Goal: Task Accomplishment & Management: Manage account settings

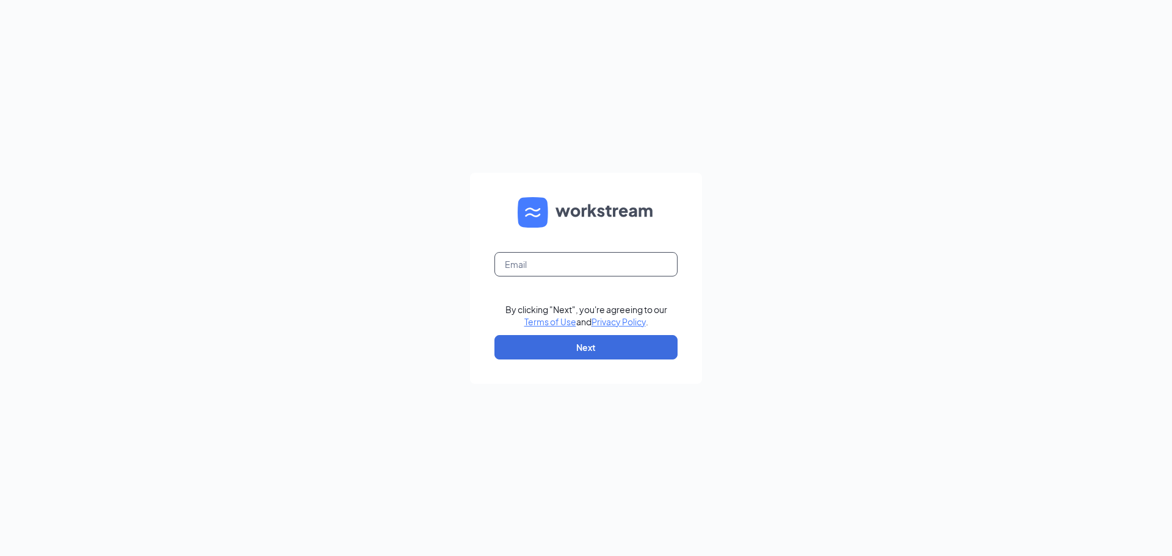
click at [522, 264] on input "text" at bounding box center [585, 264] width 183 height 24
type input "[EMAIL_ADDRESS][DOMAIN_NAME]"
click at [599, 344] on button "Next" at bounding box center [585, 347] width 183 height 24
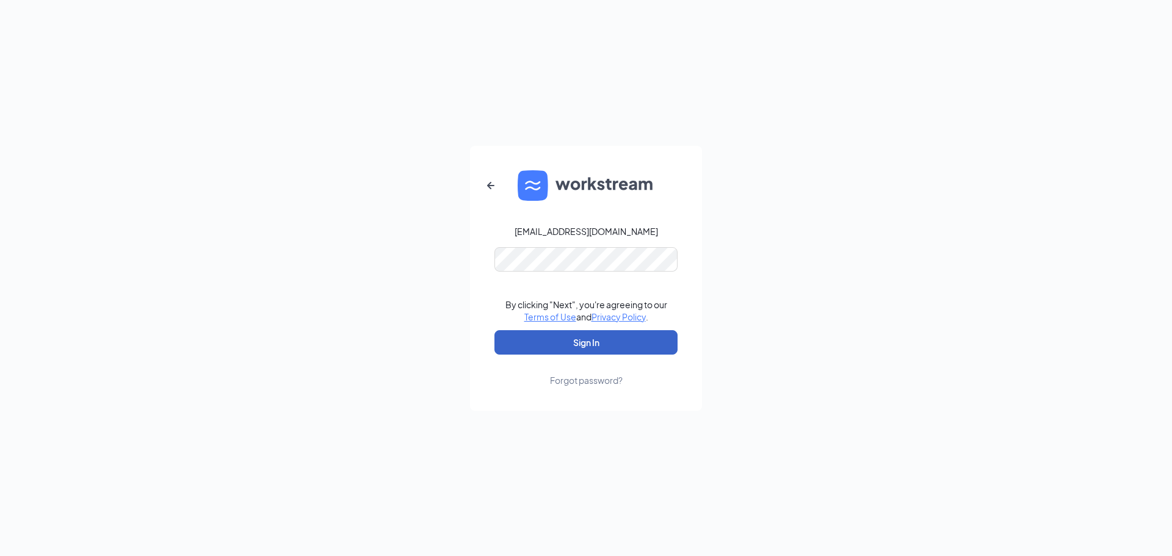
click at [608, 343] on button "Sign In" at bounding box center [585, 342] width 183 height 24
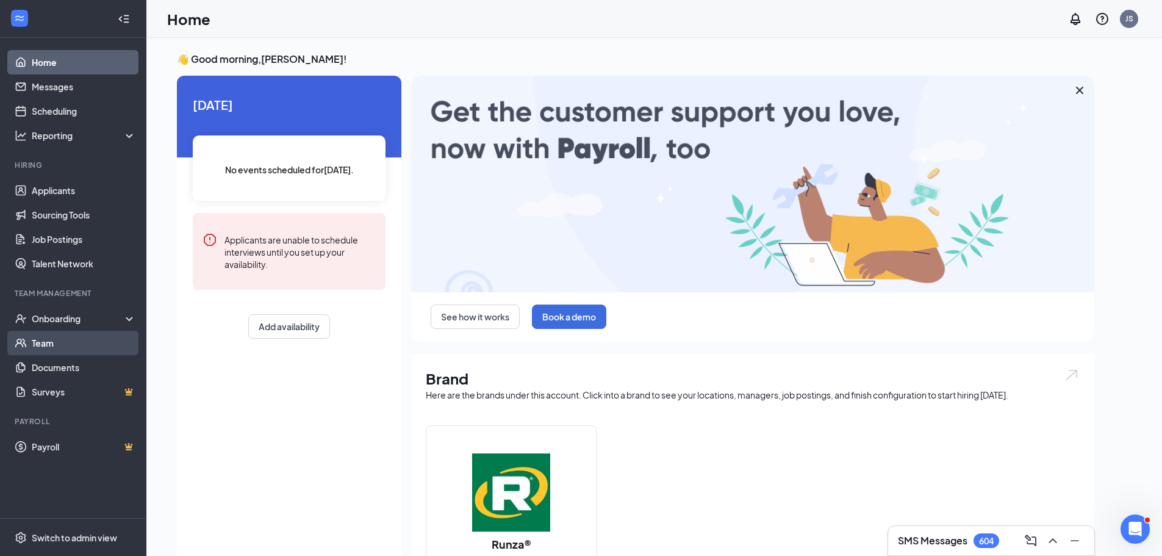
click at [61, 343] on link "Team" at bounding box center [84, 343] width 104 height 24
